Goal: Navigation & Orientation: Find specific page/section

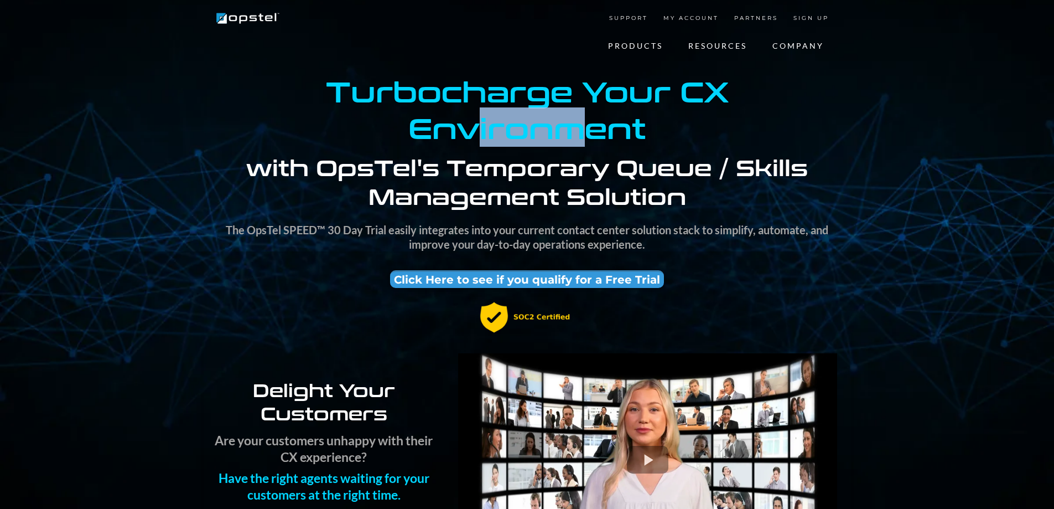
click at [576, 133] on strong "Environment" at bounding box center [526, 126] width 237 height 39
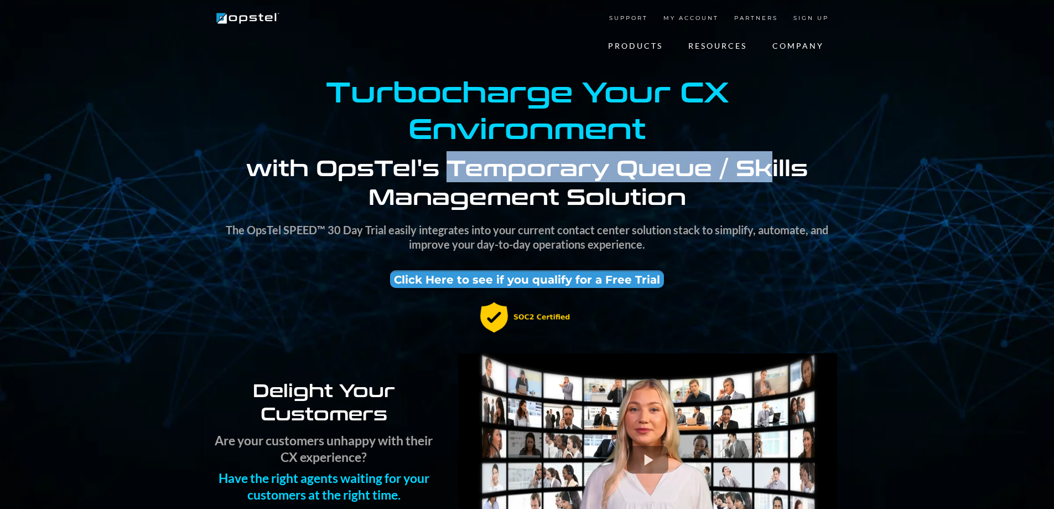
drag, startPoint x: 489, startPoint y: 167, endPoint x: 770, endPoint y: 174, distance: 281.8
click at [770, 174] on strong "with OpsTel's Temporary Queue / Skills Management Solution" at bounding box center [527, 181] width 562 height 60
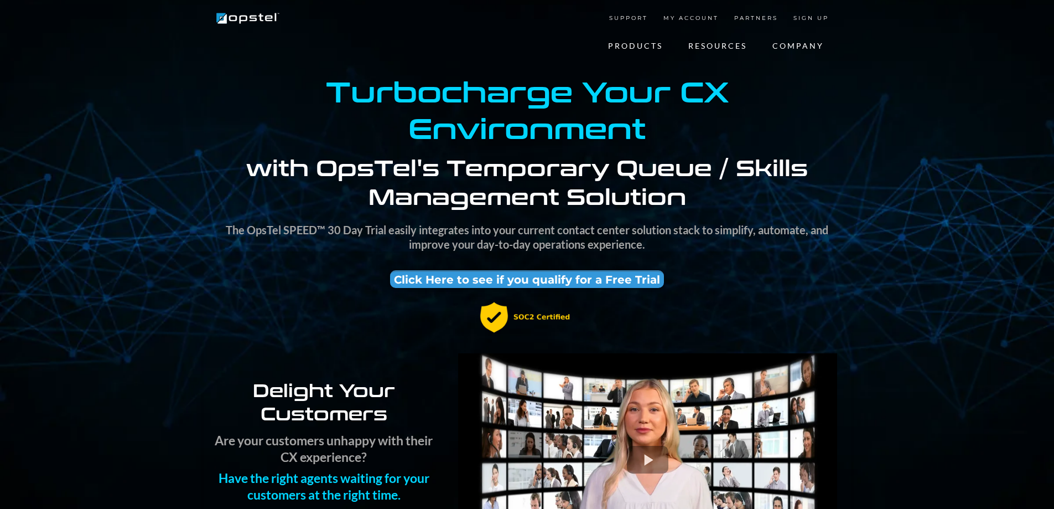
click at [773, 200] on p "with OpsTel's Temporary Queue / Skills Management Solution" at bounding box center [527, 181] width 625 height 58
click at [790, 79] on link "Our Team" at bounding box center [804, 79] width 89 height 15
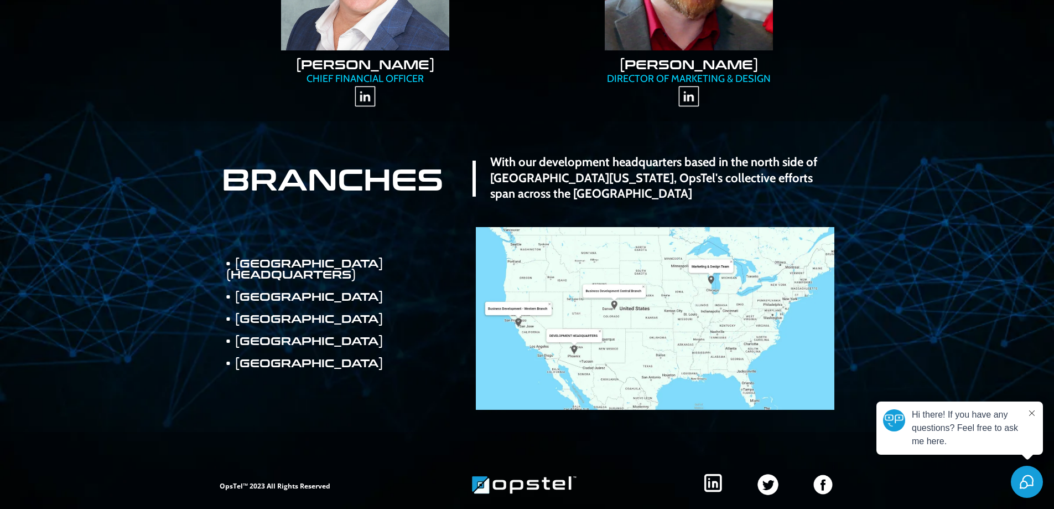
scroll to position [578, 0]
click at [1035, 412] on button at bounding box center [1032, 413] width 9 height 11
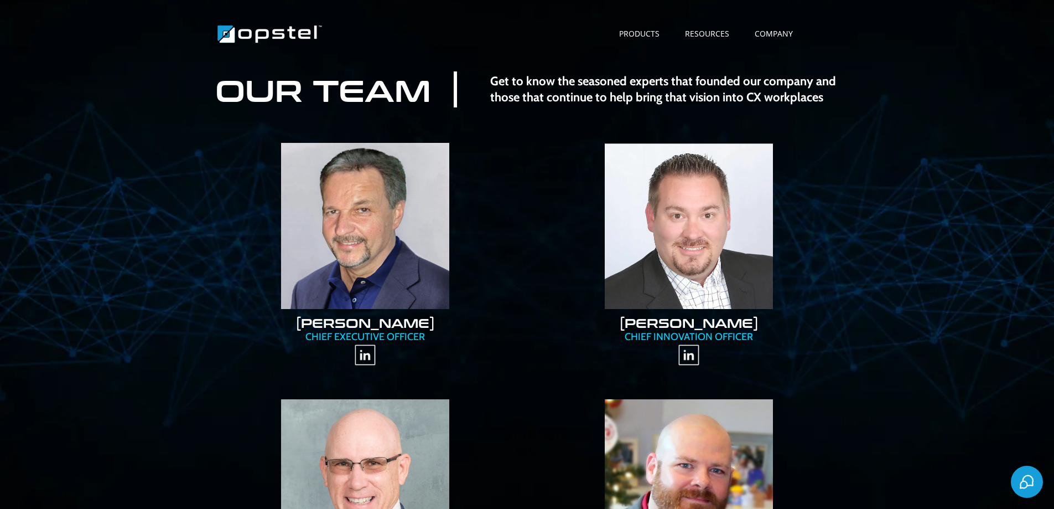
scroll to position [0, 0]
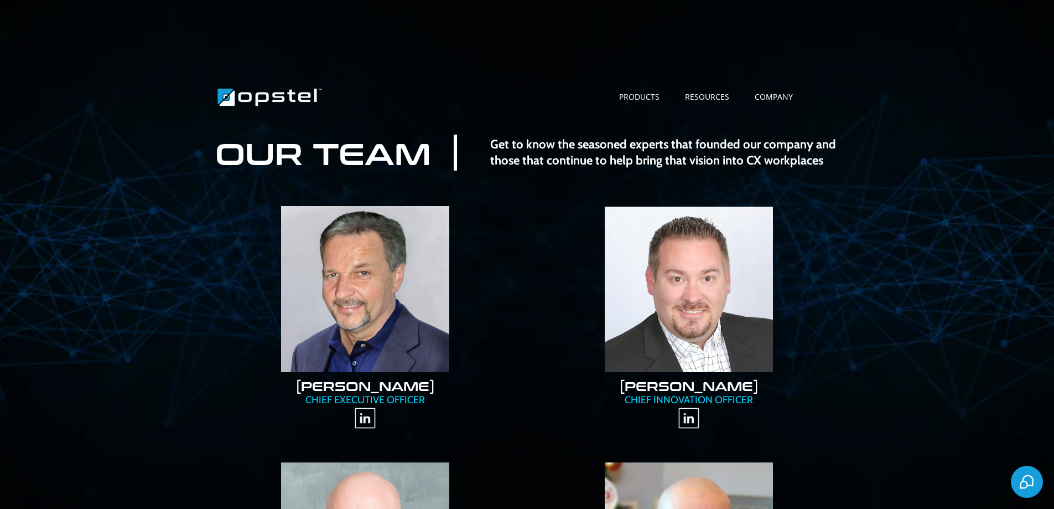
click at [865, 38] on div "PRODUCTS Skills Management Agent Empowerment Workforce Management Demo & Trial …" at bounding box center [527, 55] width 1054 height 111
click at [258, 108] on img "https://www.opstel.com/" at bounding box center [270, 97] width 110 height 27
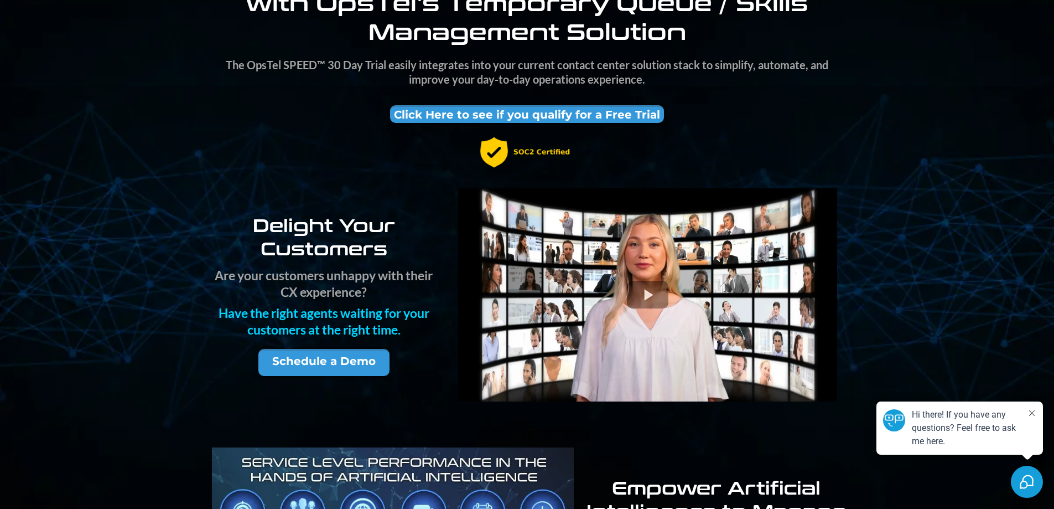
scroll to position [166, 0]
